Goal: Communication & Community: Participate in discussion

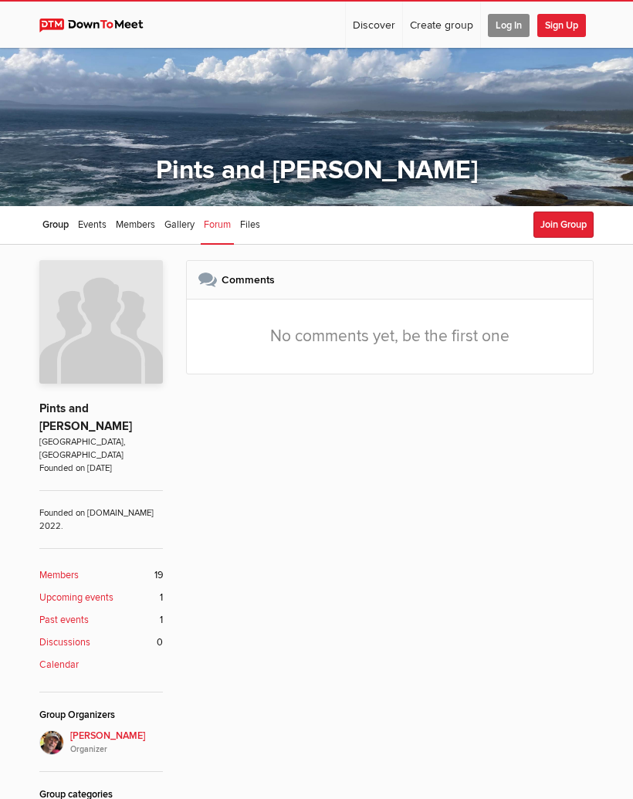
click at [517, 23] on span "Log In" at bounding box center [509, 25] width 42 height 23
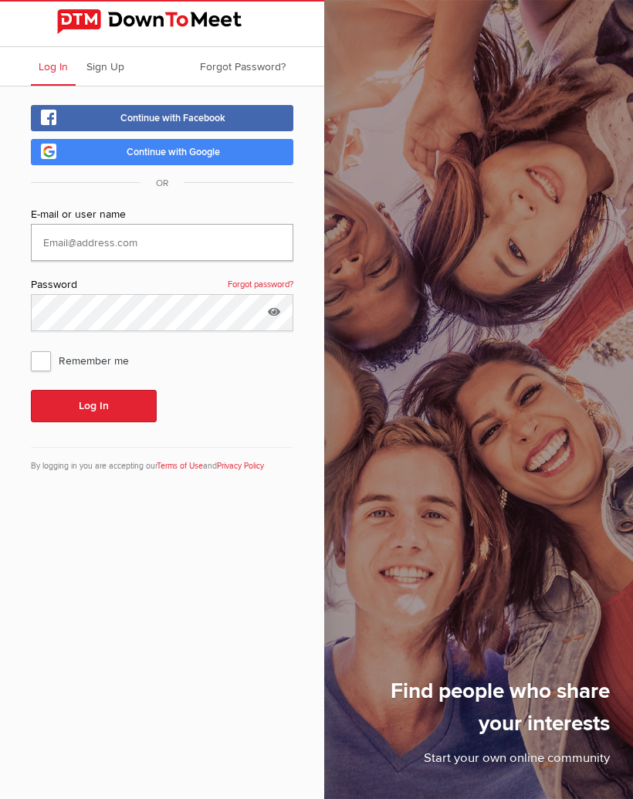
click at [182, 242] on input "text" at bounding box center [162, 242] width 262 height 37
type input "Stewji74@gmail.com"
click at [46, 358] on span "Remember me" at bounding box center [87, 361] width 113 height 28
click at [31, 347] on input "Remember me" at bounding box center [30, 346] width 1 height 1
checkbox input "true"
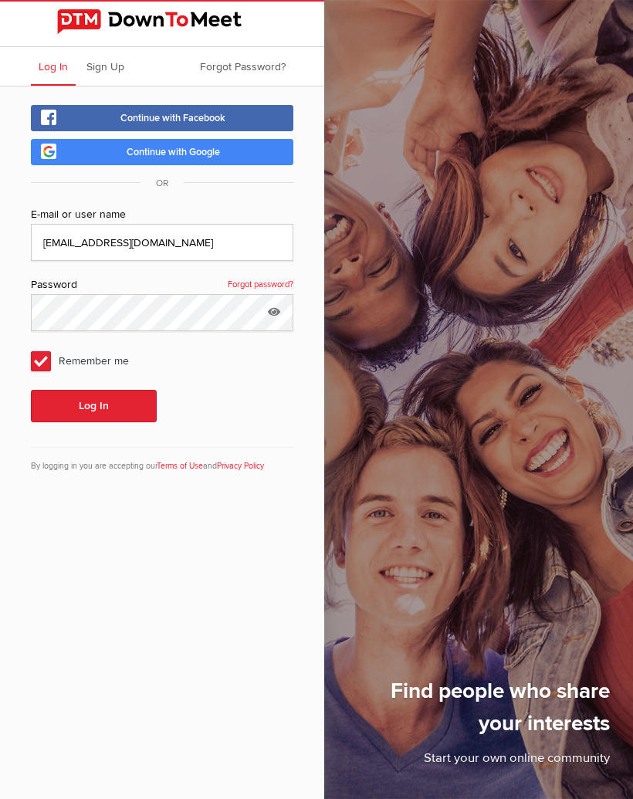
click at [115, 405] on button "Log In" at bounding box center [94, 406] width 126 height 32
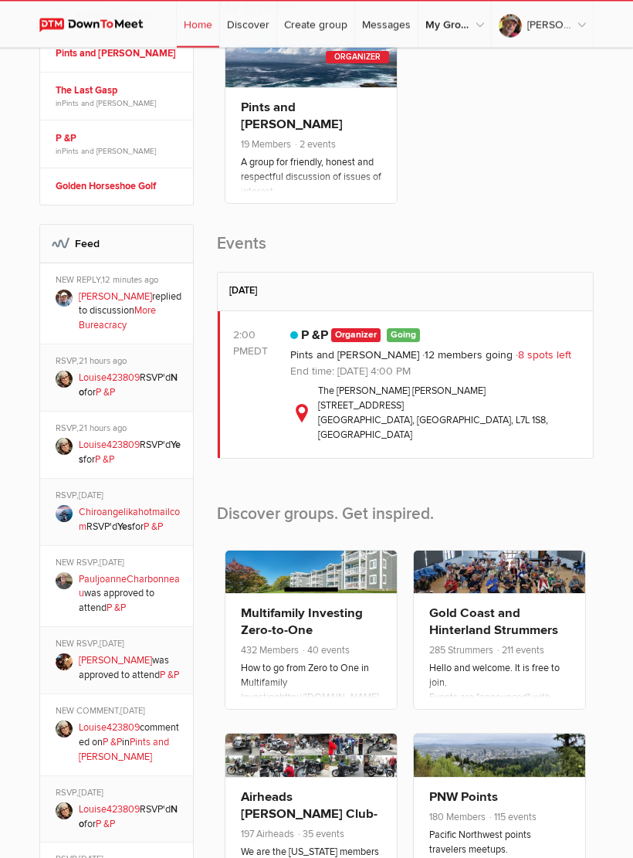
scroll to position [325, 0]
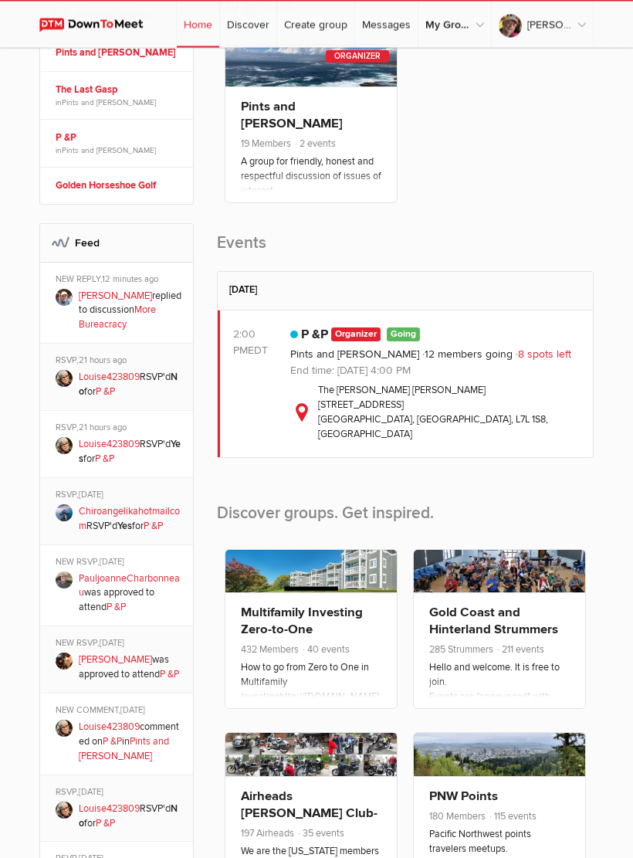
click at [126, 314] on link "More Bureacracy" at bounding box center [117, 317] width 77 height 27
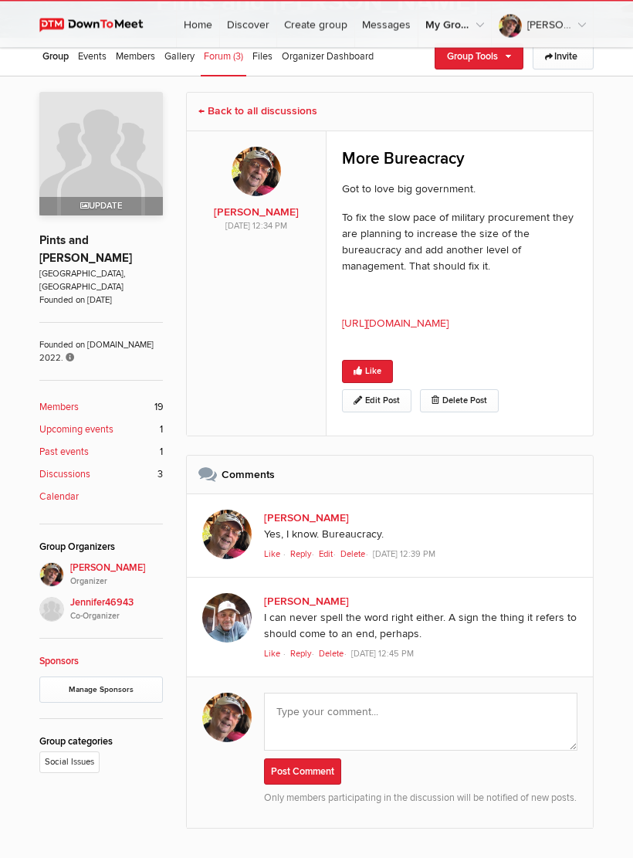
scroll to position [168, 0]
click at [276, 658] on span "Like" at bounding box center [272, 653] width 16 height 10
